Goal: Task Accomplishment & Management: Manage account settings

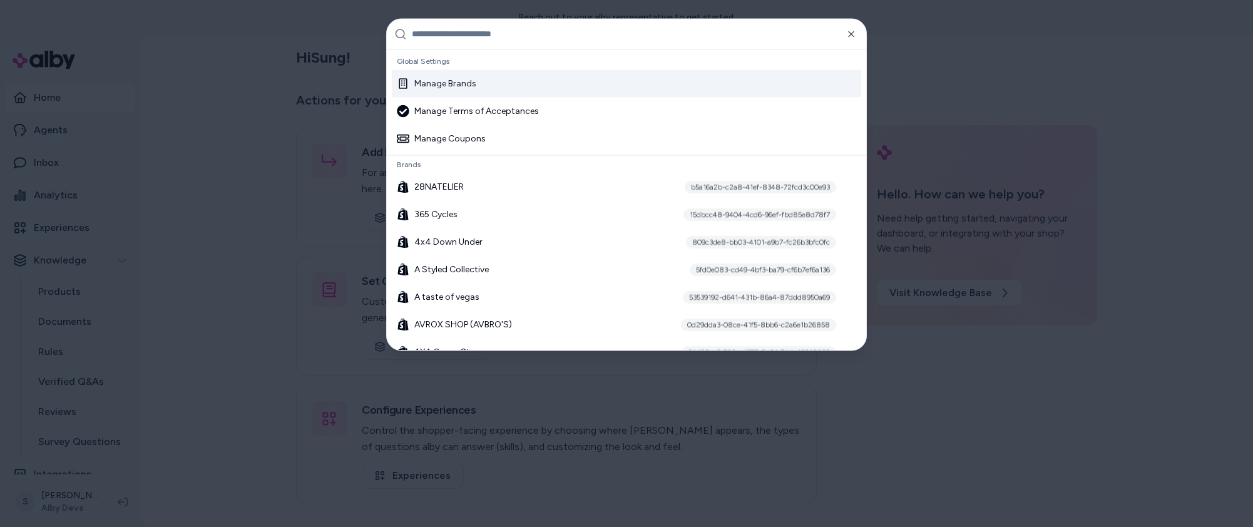
click at [490, 84] on div "Manage Brands" at bounding box center [626, 83] width 469 height 28
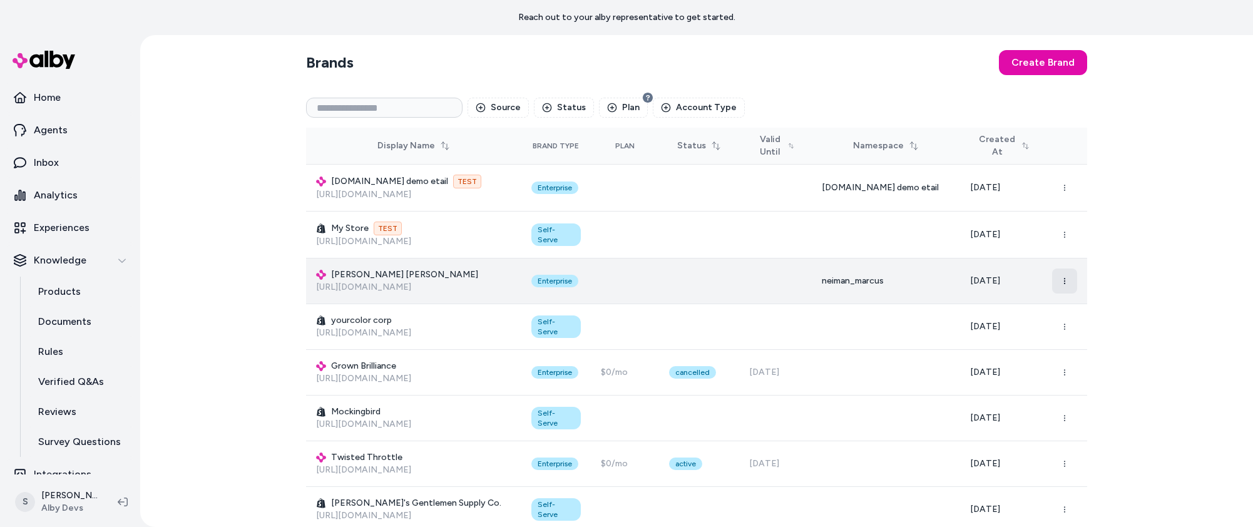
click at [1067, 275] on button "button" at bounding box center [1064, 281] width 25 height 25
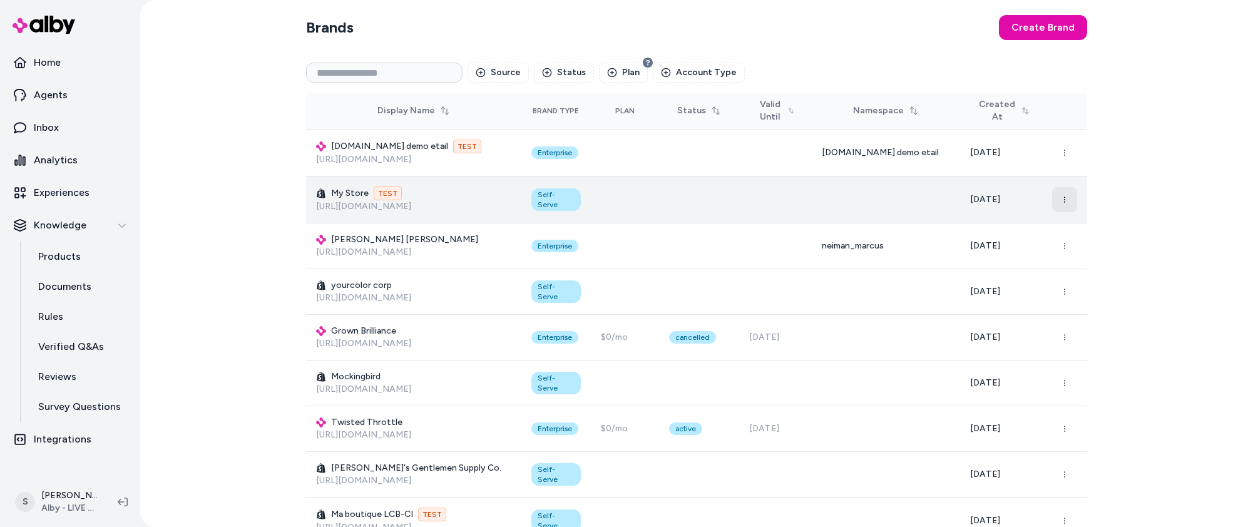
click at [1064, 201] on icon "button" at bounding box center [1065, 200] width 8 height 8
click at [1064, 200] on icon "button" at bounding box center [1065, 200] width 8 height 8
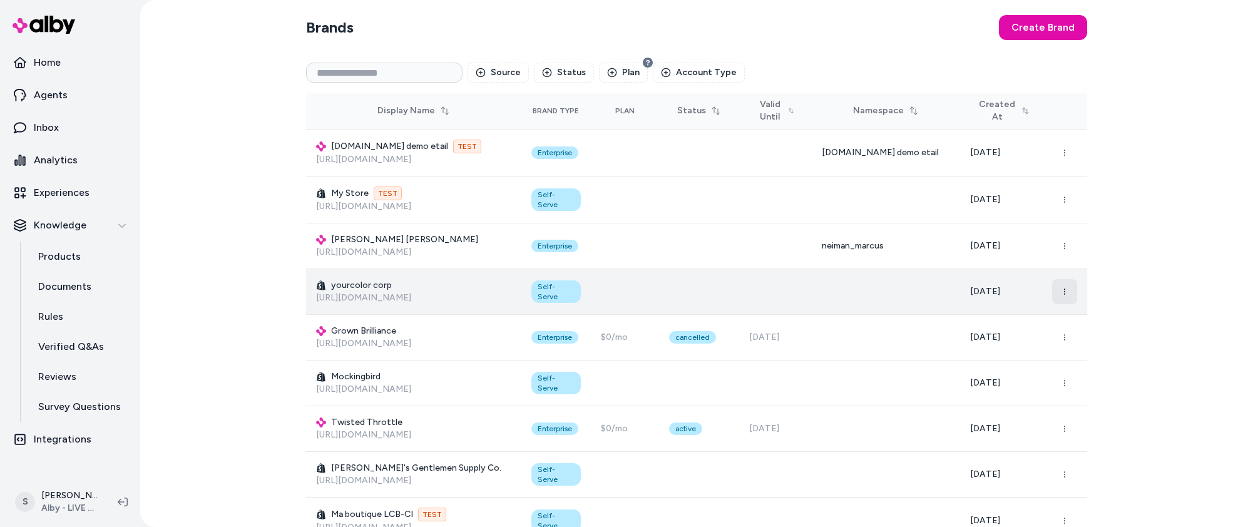
click at [1062, 296] on button "button" at bounding box center [1064, 291] width 25 height 25
